Goal: Find specific page/section: Find specific page/section

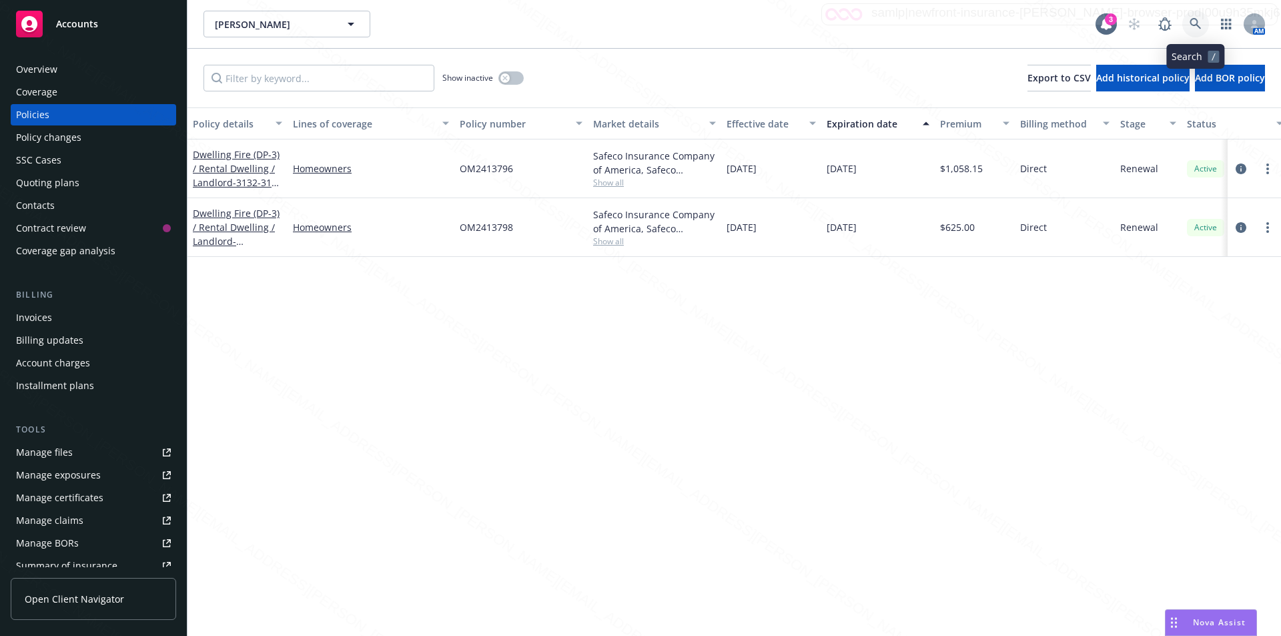
click at [1196, 23] on icon at bounding box center [1195, 23] width 11 height 11
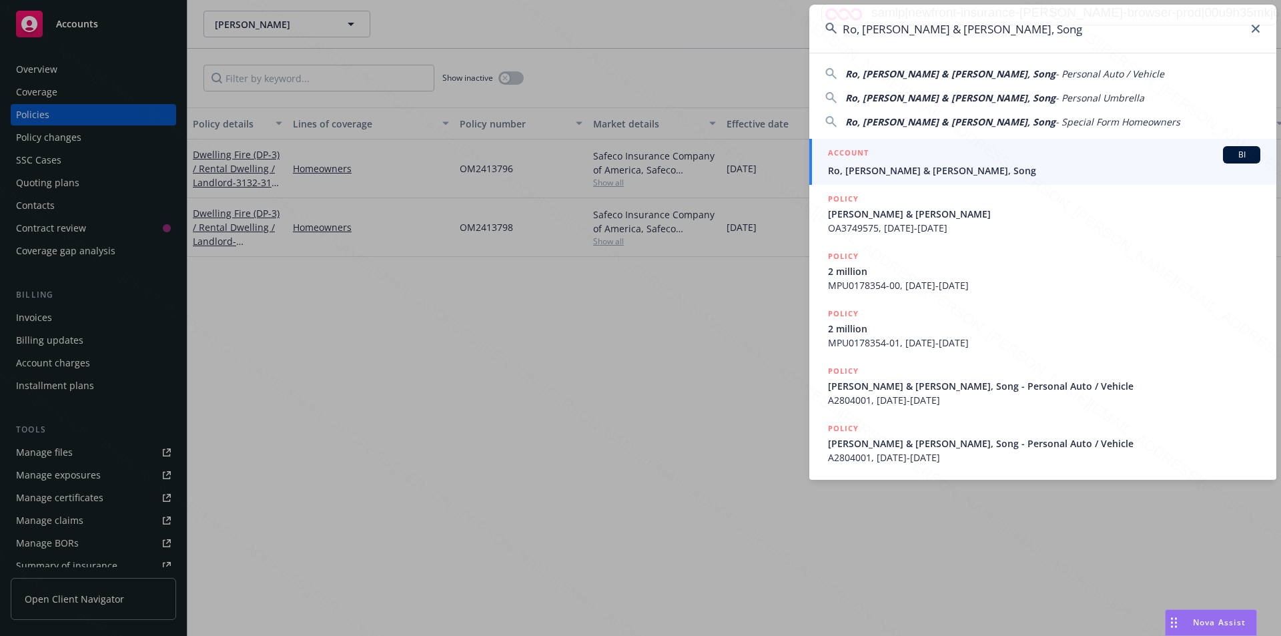
type input "Ro, [PERSON_NAME] & [PERSON_NAME], Song"
click at [891, 161] on div "ACCOUNT BI" at bounding box center [1044, 154] width 432 height 17
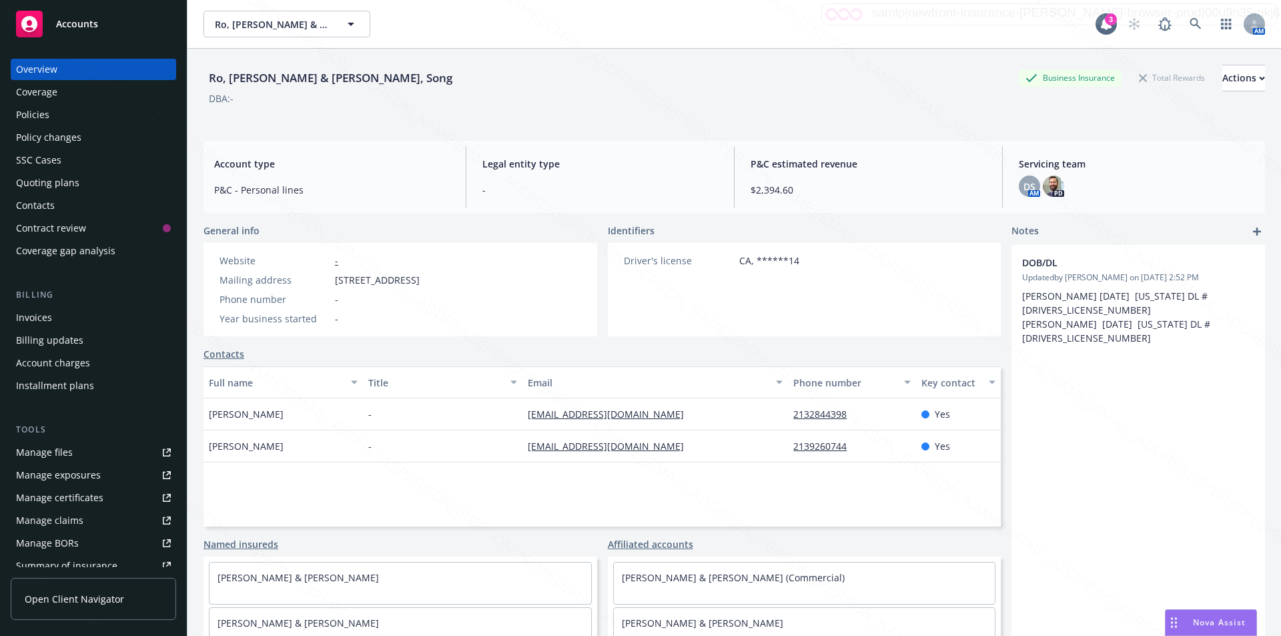
click at [43, 114] on div "Policies" at bounding box center [32, 114] width 33 height 21
